Goal: Task Accomplishment & Management: Manage account settings

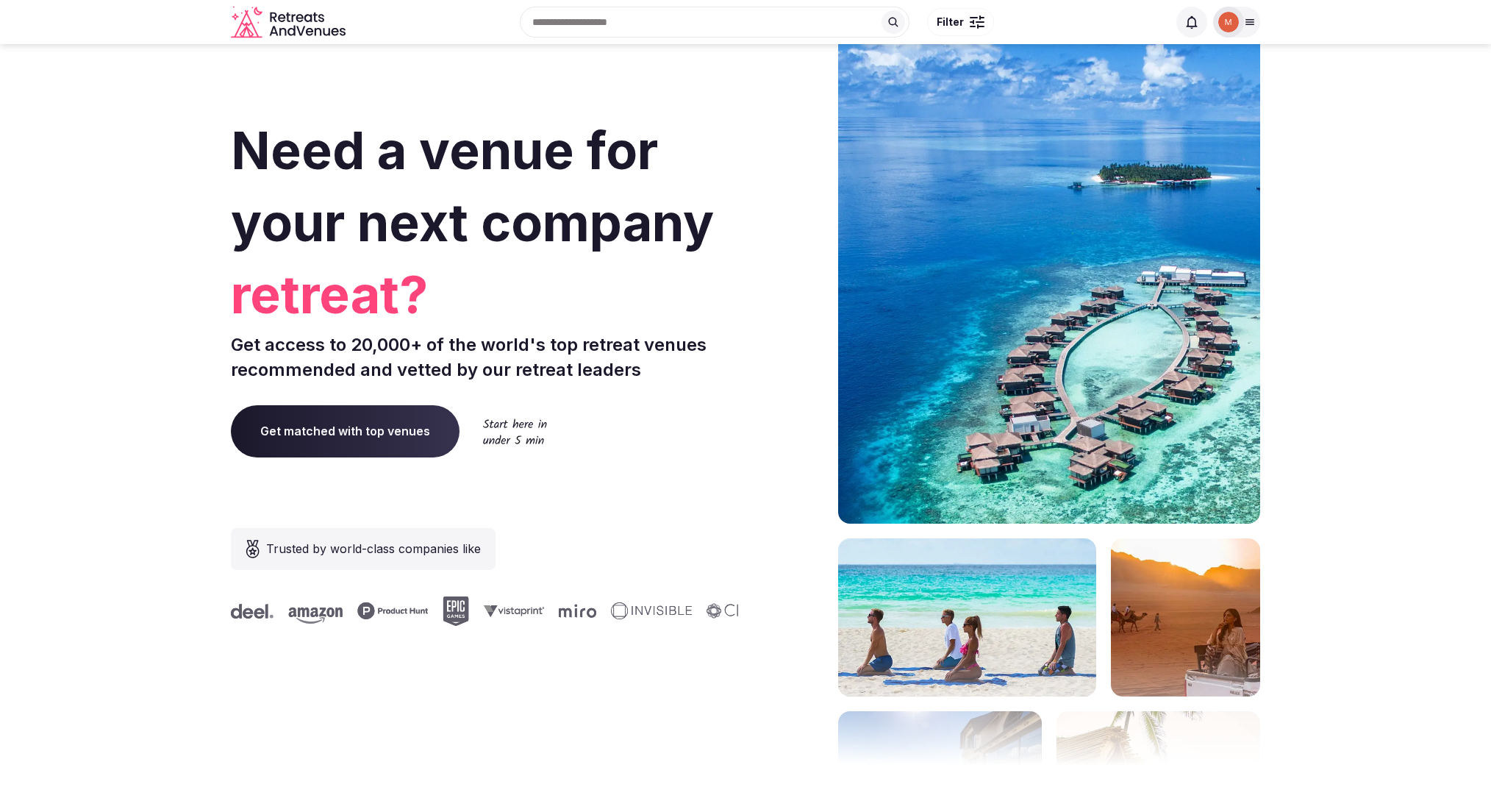
click at [1245, 25] on icon at bounding box center [1250, 22] width 12 height 12
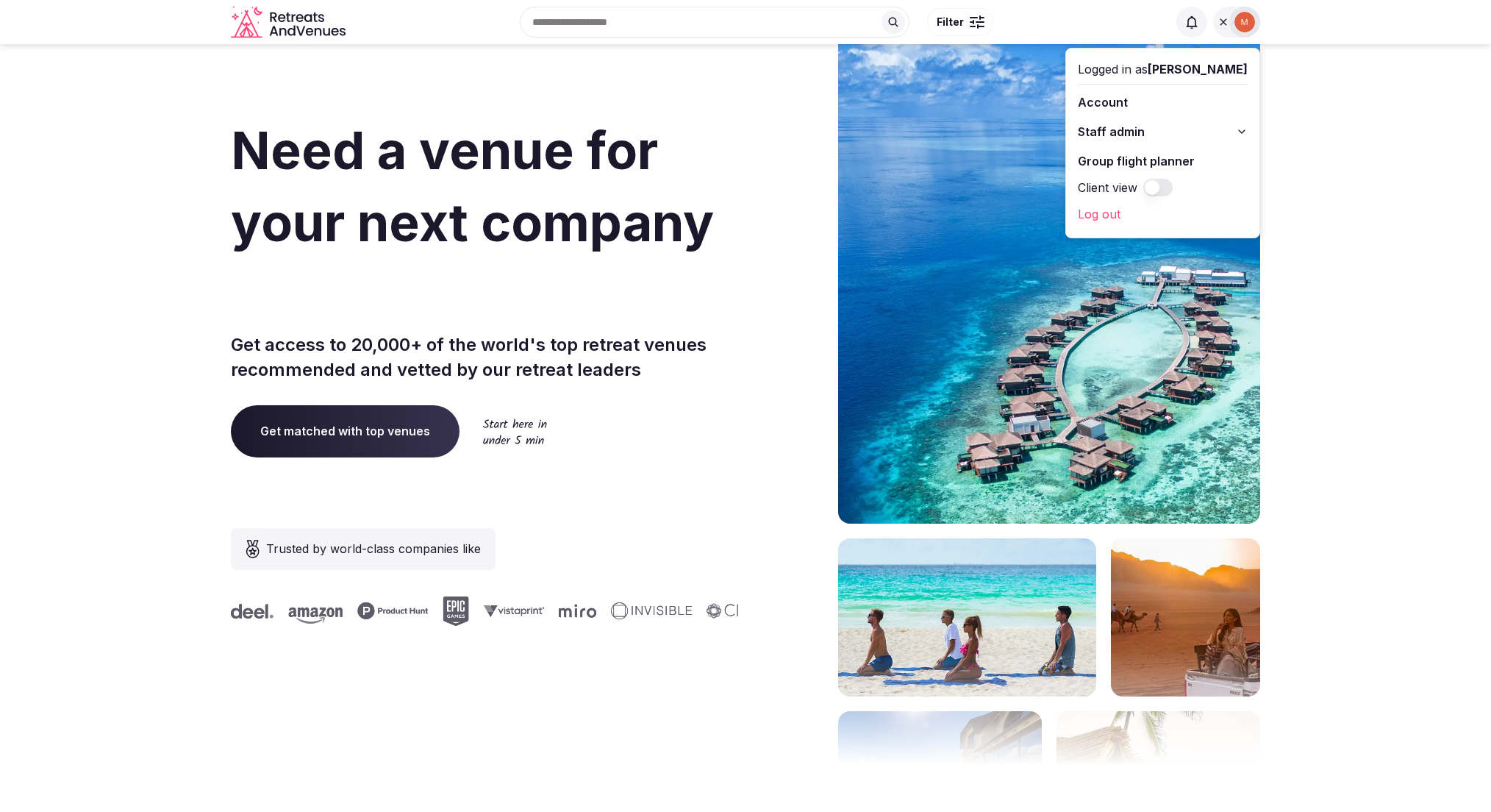
click at [1140, 127] on span "Staff admin" at bounding box center [1111, 131] width 67 height 17
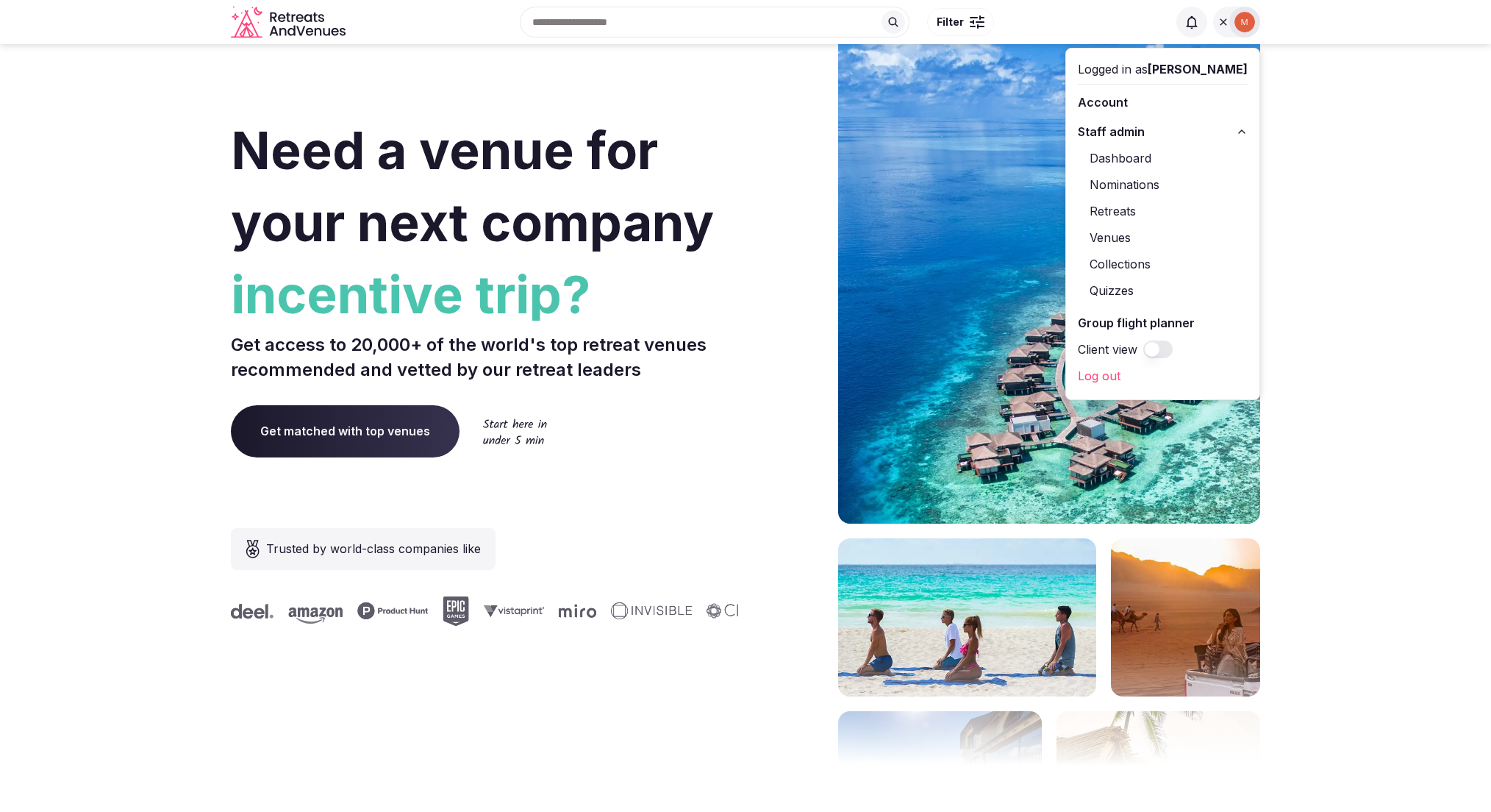
click at [1118, 210] on link "Retreats" at bounding box center [1163, 211] width 170 height 23
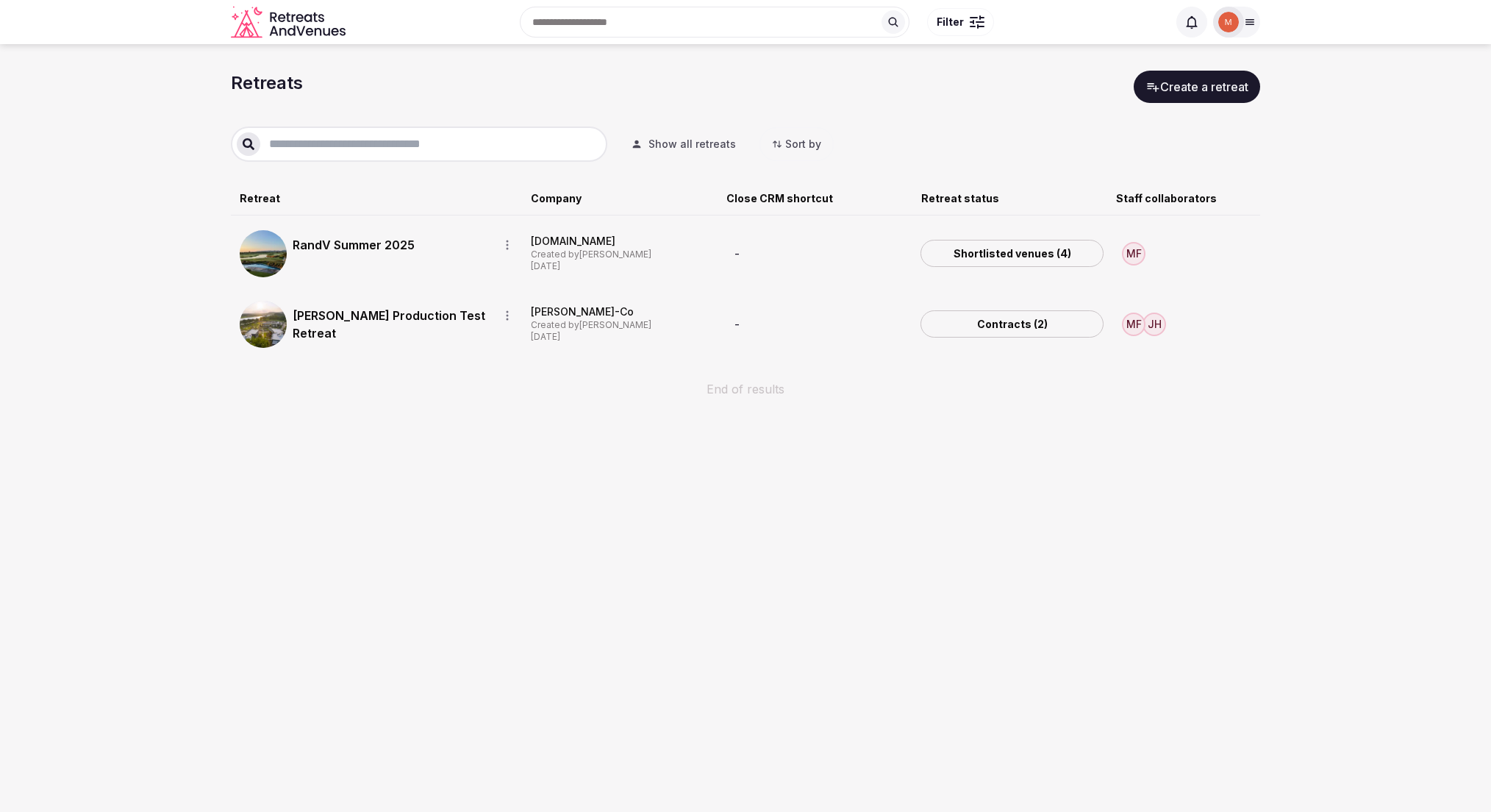
click at [773, 146] on icon "button" at bounding box center [777, 144] width 8 height 6
click at [1032, 251] on link "Shortlisted venues (4)" at bounding box center [1012, 254] width 183 height 28
click at [1001, 325] on link "Contracts (2)" at bounding box center [1012, 324] width 183 height 28
click at [917, 491] on div "Retreats Create a retreat Show all retreats Sort by Retreat Company Close CRM s…" at bounding box center [746, 428] width 1491 height 768
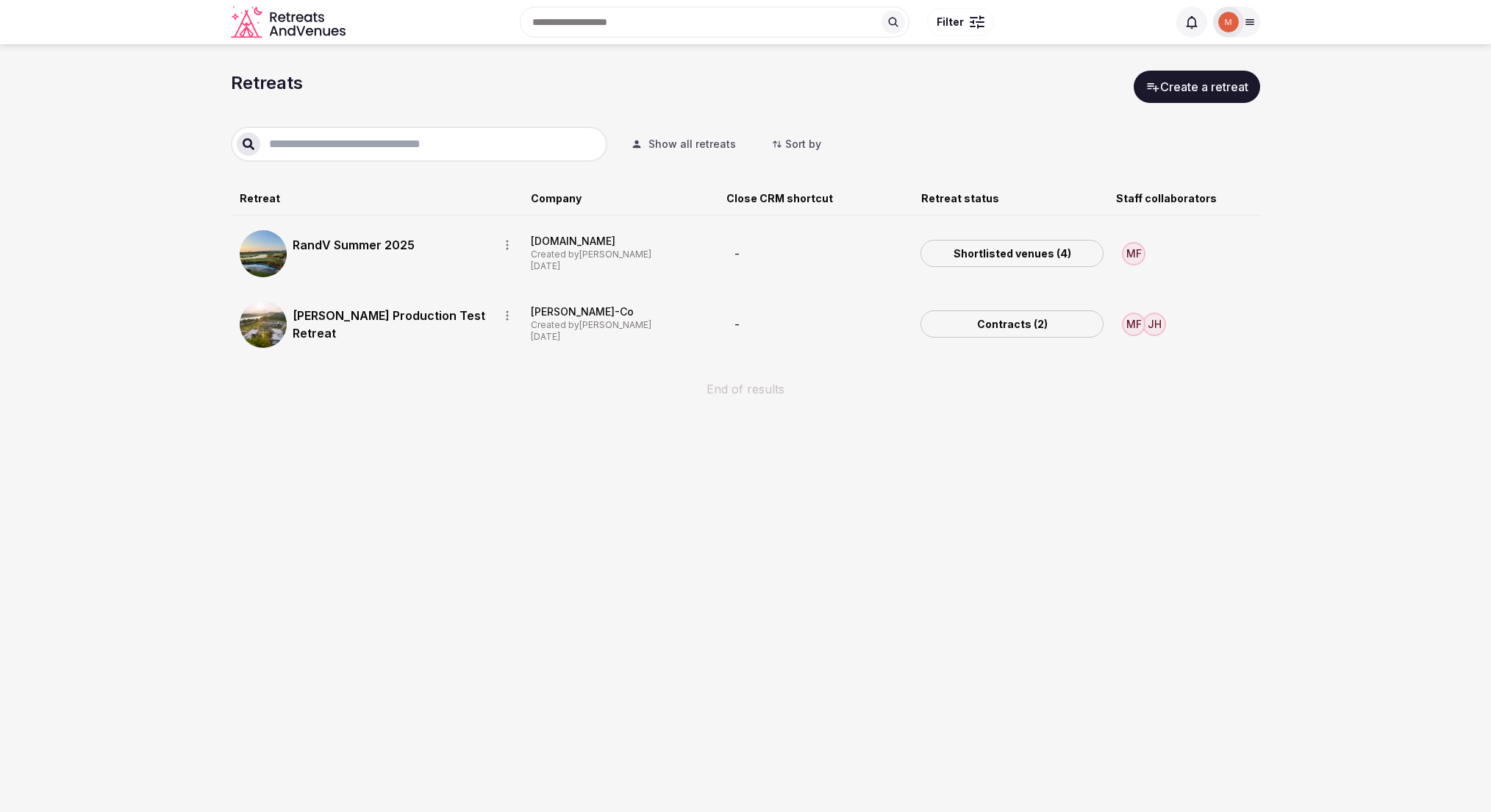
click at [378, 144] on input "text" at bounding box center [431, 144] width 341 height 17
type input "**********"
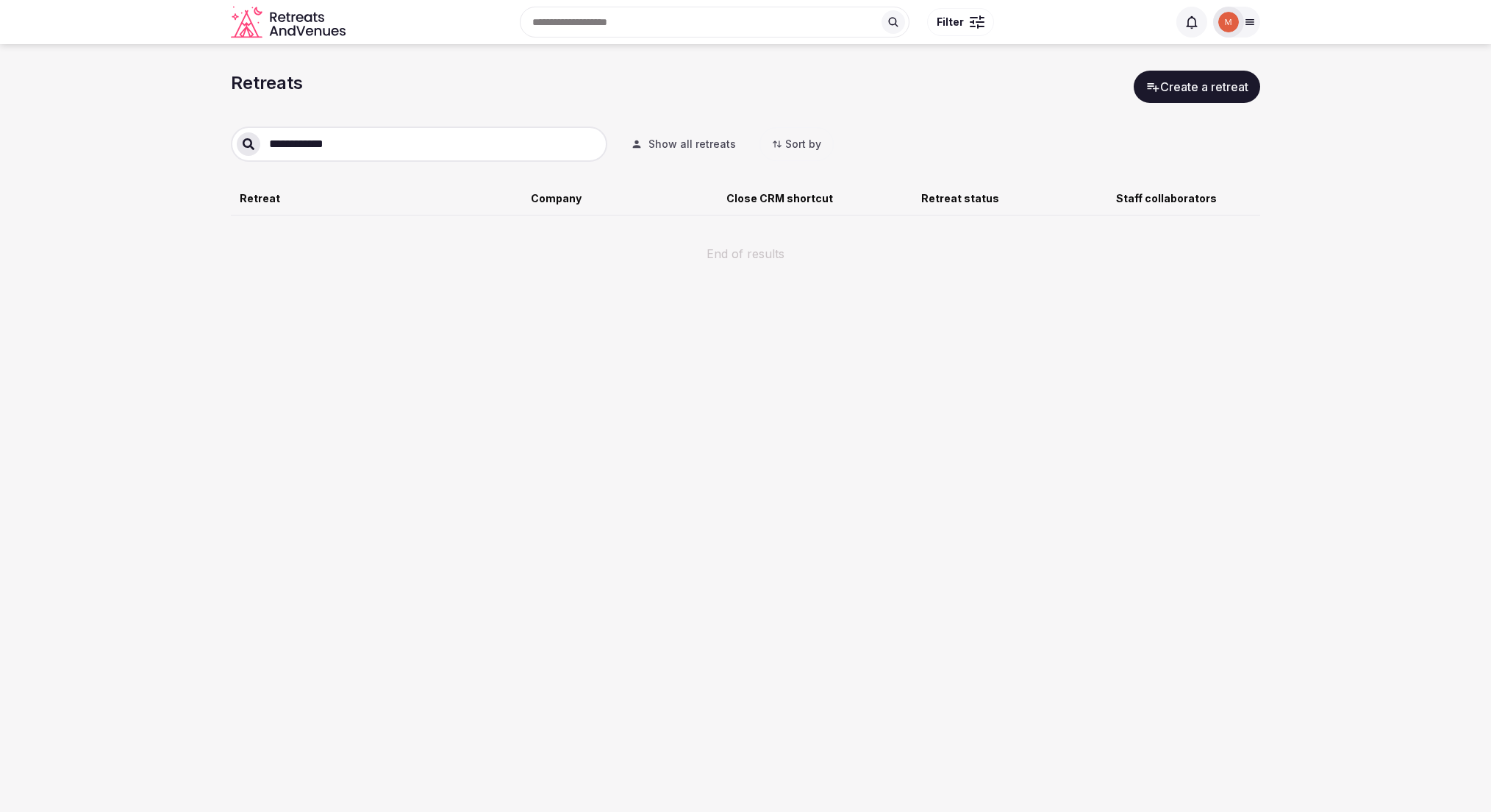
click at [679, 151] on button "Show all retreats" at bounding box center [683, 145] width 128 height 33
click at [596, 238] on div "Fromson Consulting" at bounding box center [622, 240] width 183 height 14
click at [593, 255] on div "Created by Mark Fromson" at bounding box center [622, 255] width 183 height 13
